Goal: Transaction & Acquisition: Download file/media

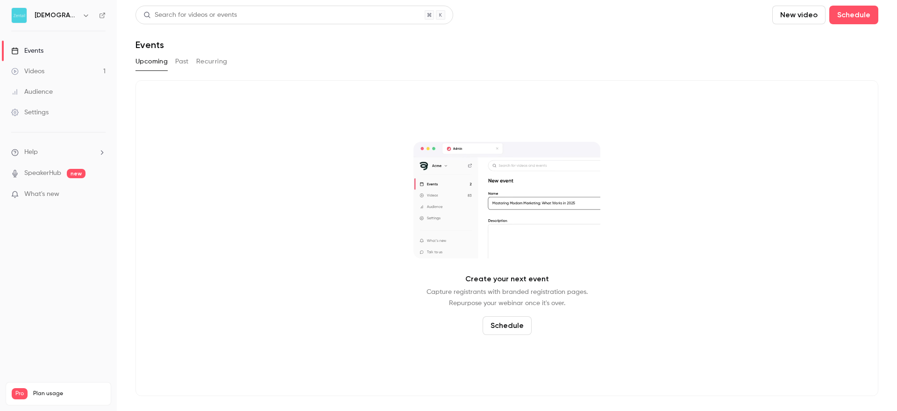
click at [185, 63] on button "Past" at bounding box center [182, 61] width 14 height 15
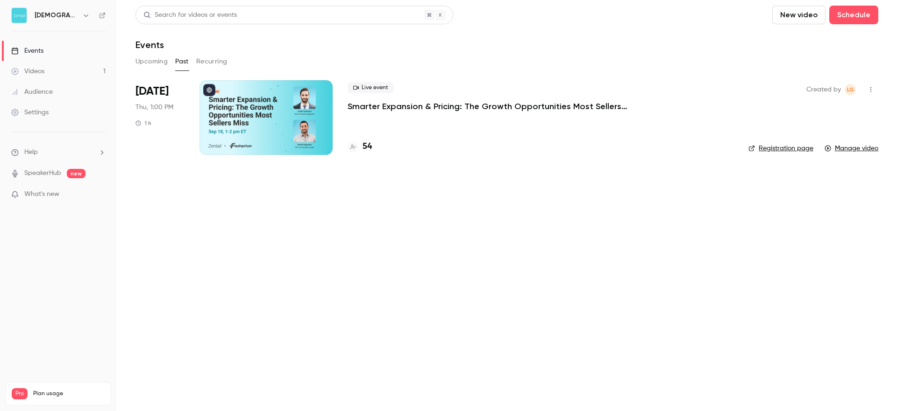
click at [272, 102] on div at bounding box center [265, 117] width 133 height 75
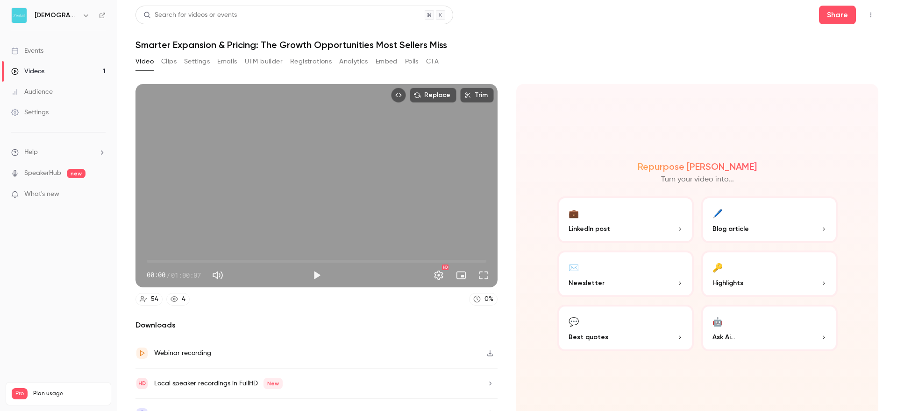
click at [313, 62] on button "Registrations" at bounding box center [311, 61] width 42 height 15
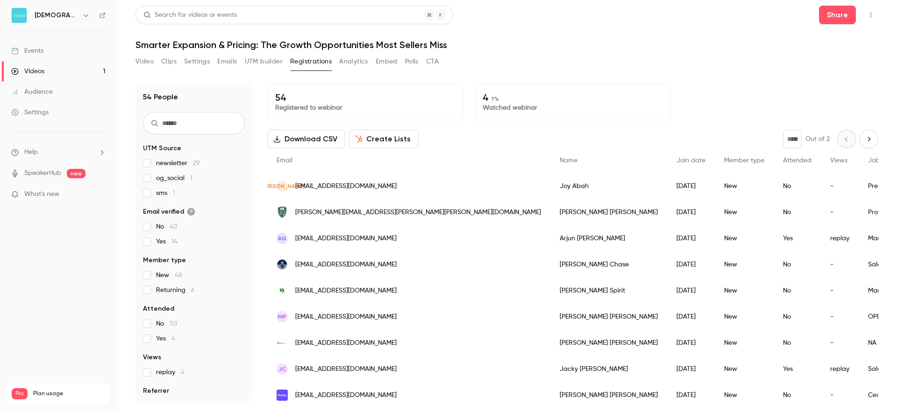
click at [301, 142] on button "Download CSV" at bounding box center [306, 139] width 78 height 19
